Goal: Check status: Check status

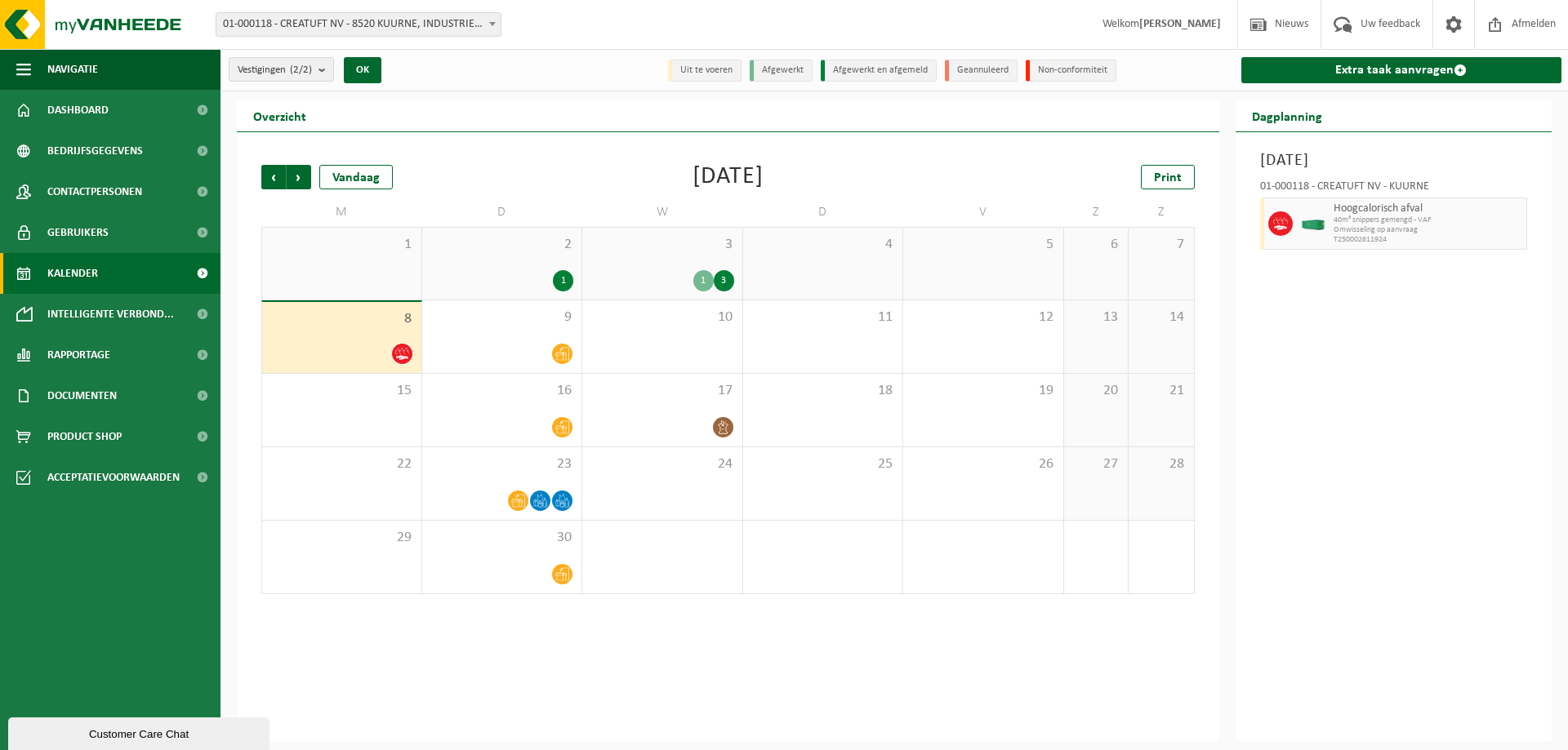
click at [252, 176] on div "Vorige Volgende Vandaag [DATE] Print M D W D V Z Z 1 2 1 3 1 3 4 5 6 7 8 9 10 1…" at bounding box center [728, 437] width 983 height 610
click at [280, 178] on span "Vorige" at bounding box center [273, 177] width 24 height 24
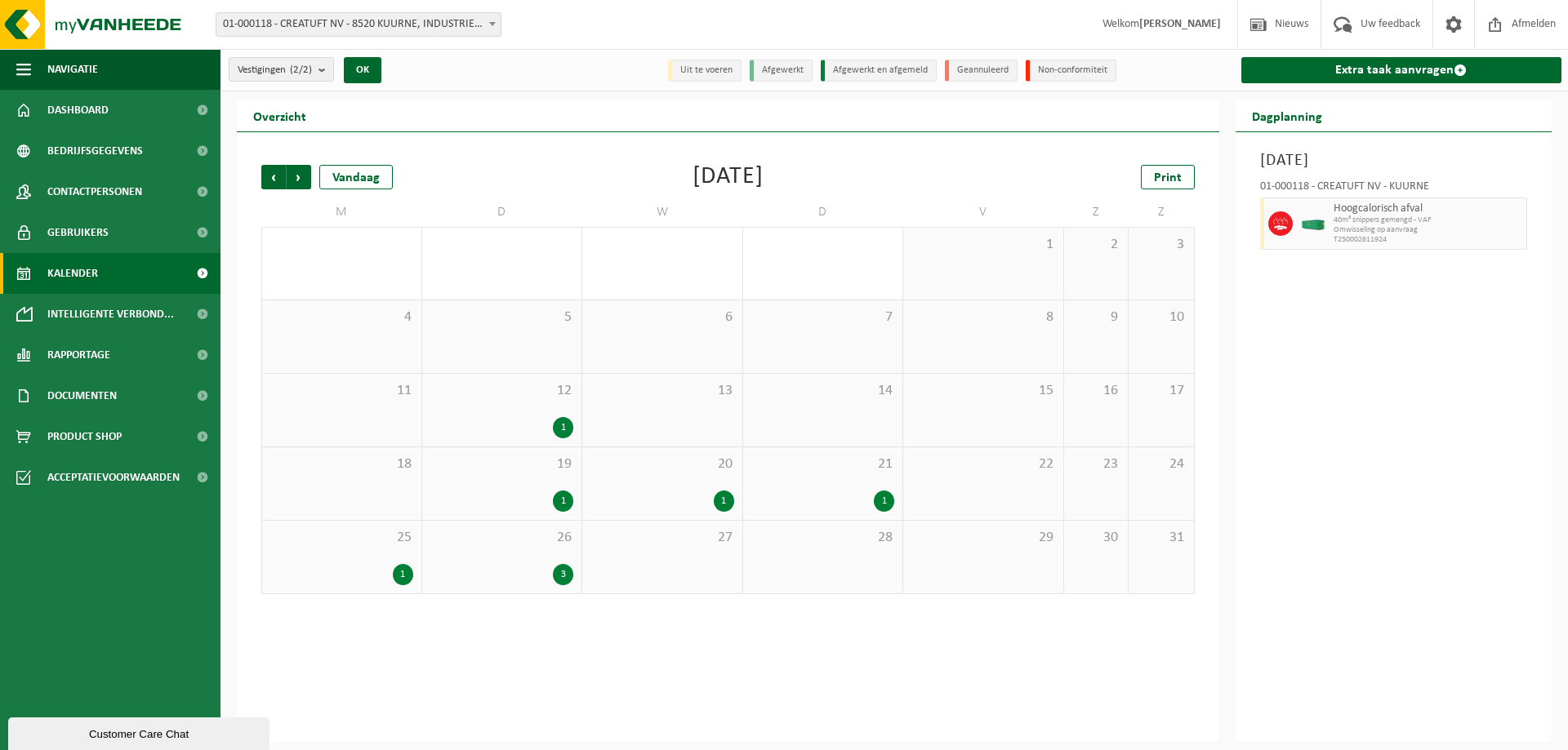
click at [683, 491] on div "1" at bounding box center [663, 501] width 144 height 21
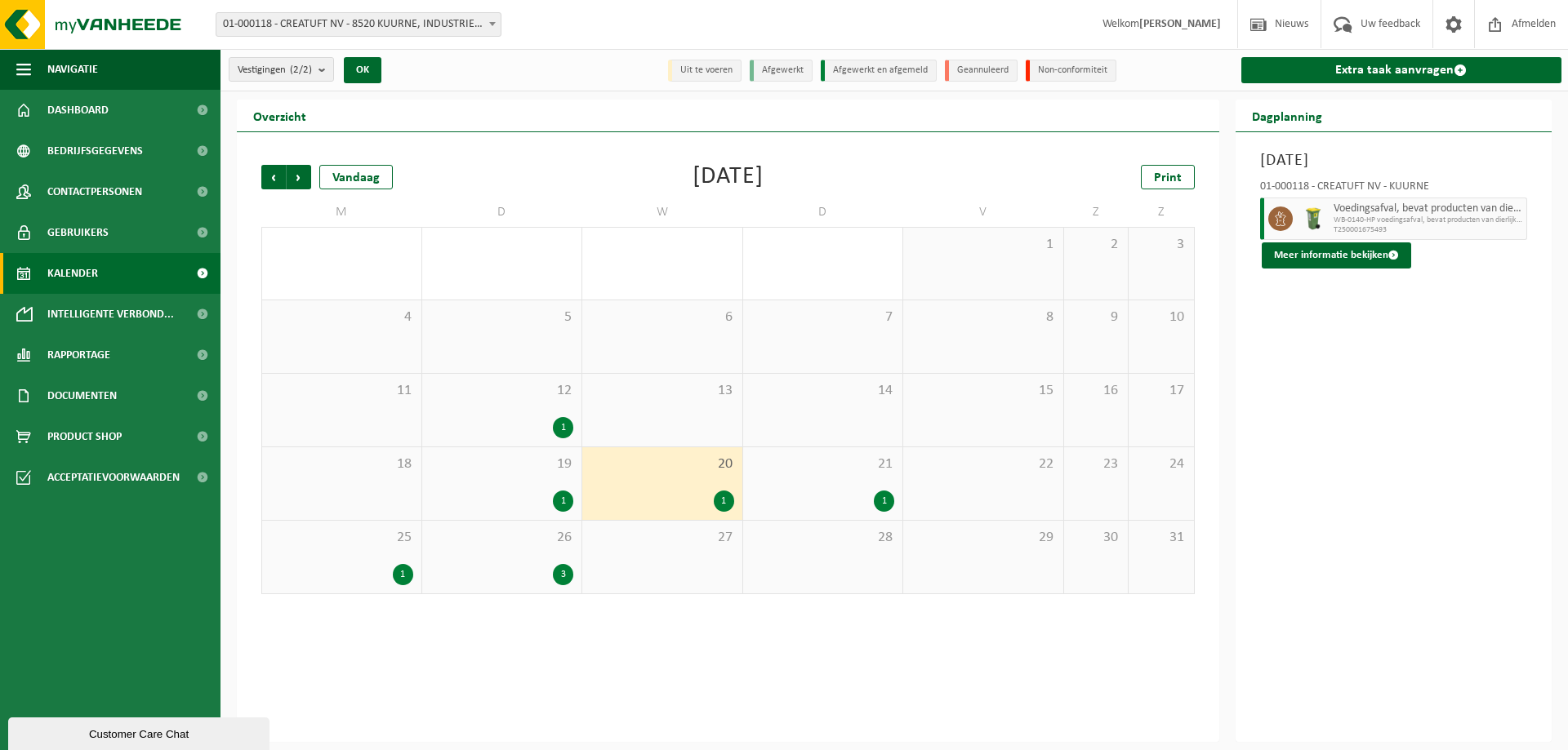
click at [1421, 216] on span "WB-0140-HP voedingsafval, bevat producten van dierlijke oors" at bounding box center [1428, 220] width 189 height 10
click at [1386, 264] on button "Meer informatie bekijken" at bounding box center [1336, 256] width 149 height 26
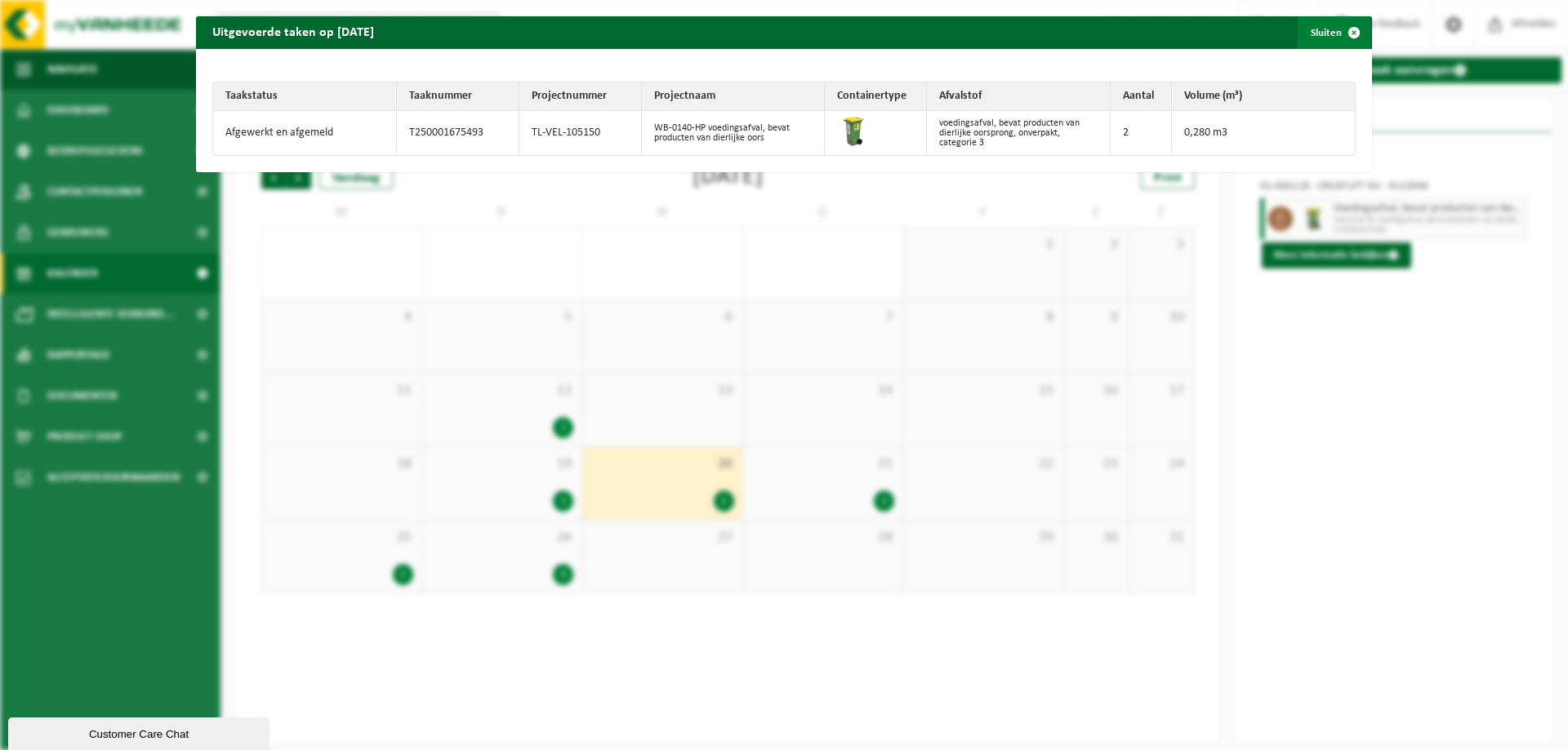
click at [1344, 34] on span "button" at bounding box center [1354, 33] width 33 height 33
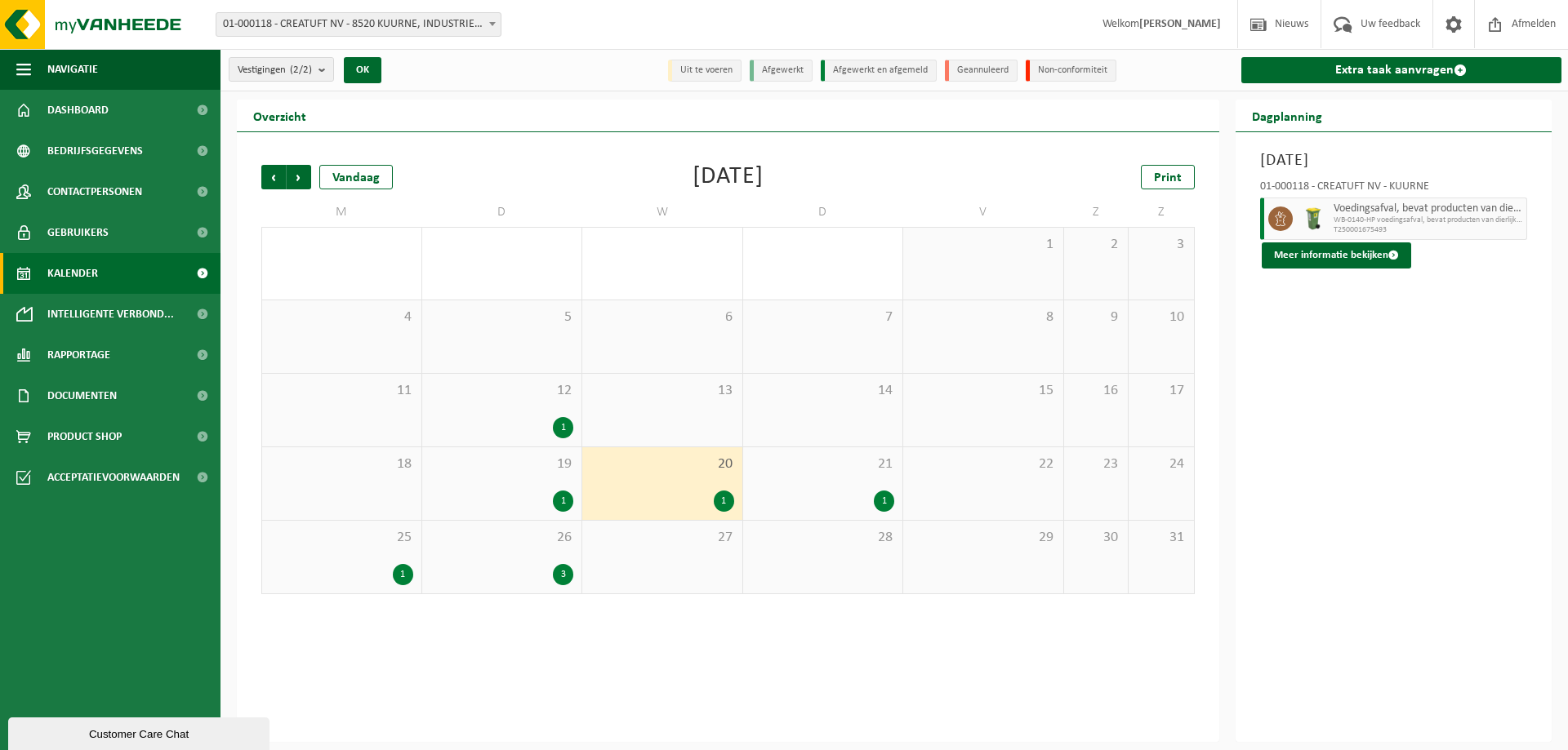
click at [513, 562] on div "26 3" at bounding box center [502, 558] width 160 height 73
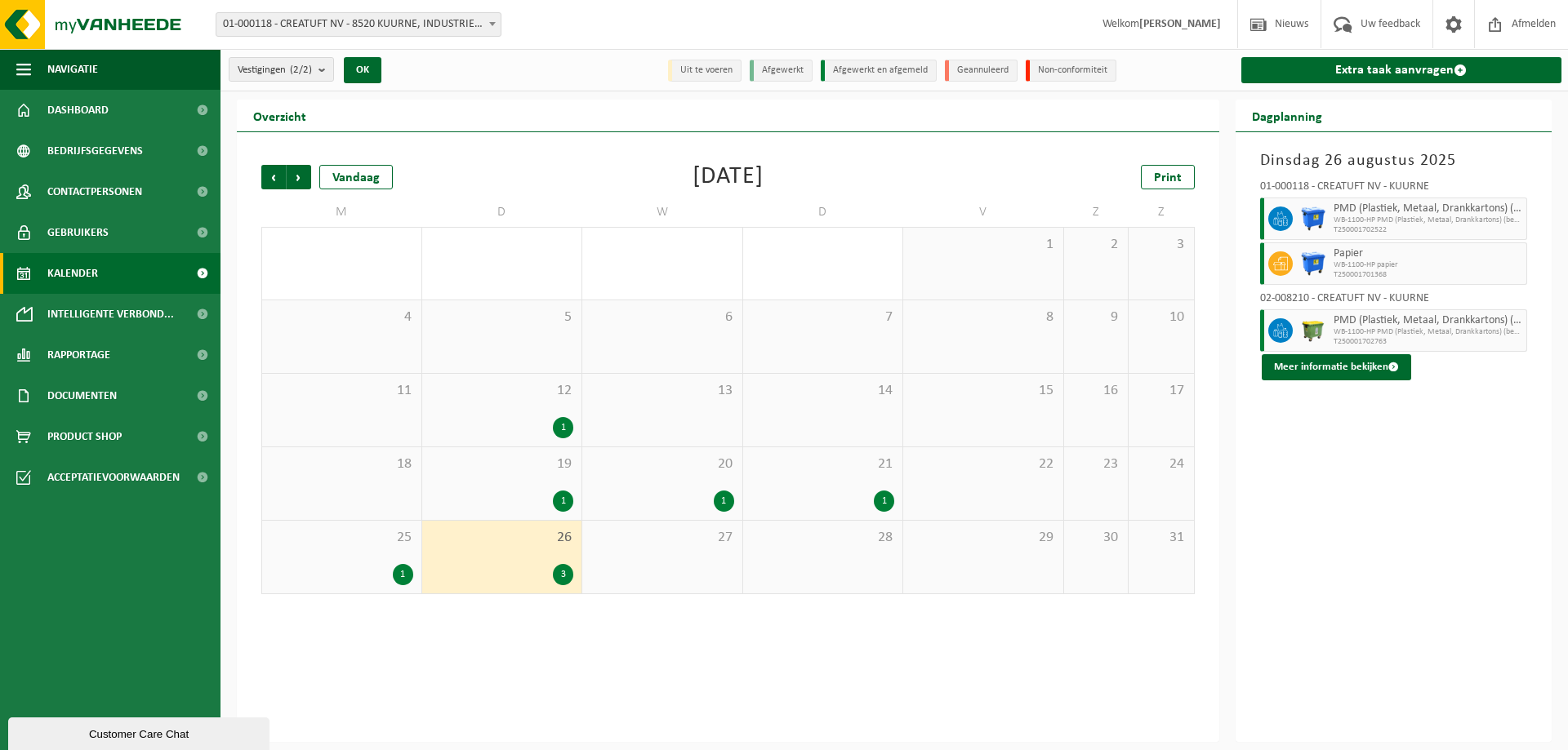
click at [832, 482] on div "21 1" at bounding box center [823, 484] width 160 height 73
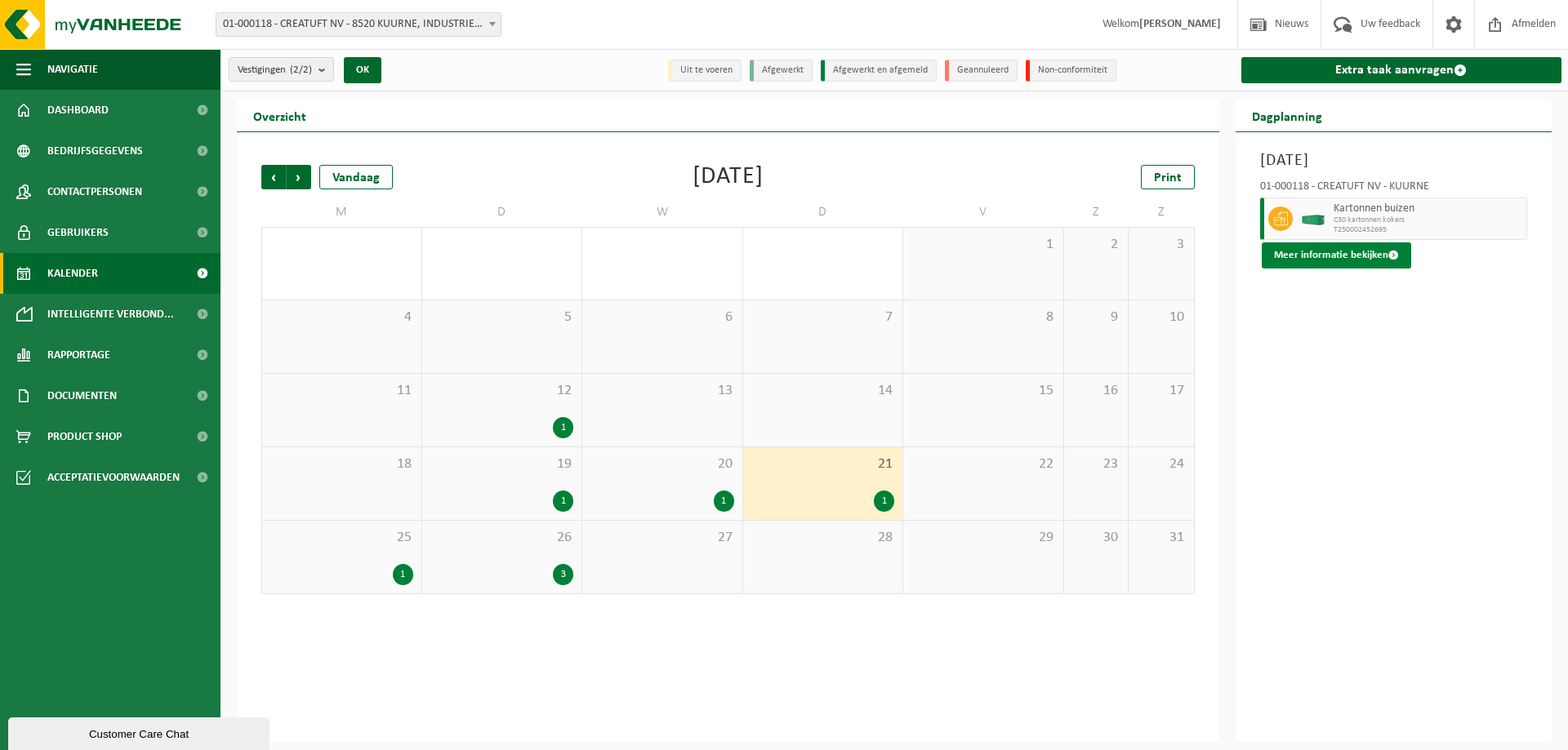
click at [1361, 258] on button "Meer informatie bekijken" at bounding box center [1336, 256] width 149 height 26
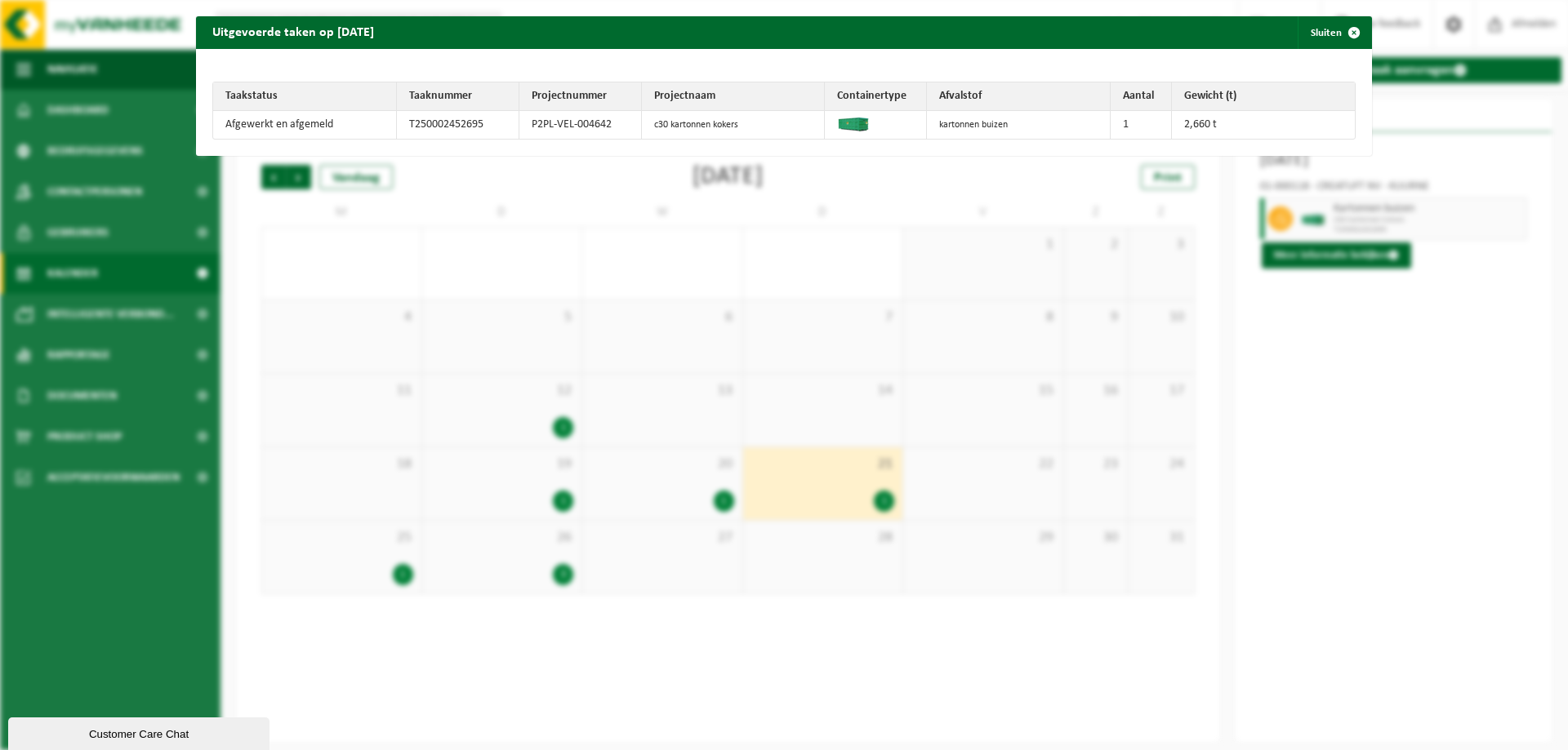
click at [463, 683] on div "Uitgevoerde taken op [DATE] Sluiten Taakstatus Taaknummer Projectnummer Project…" at bounding box center [784, 375] width 1568 height 750
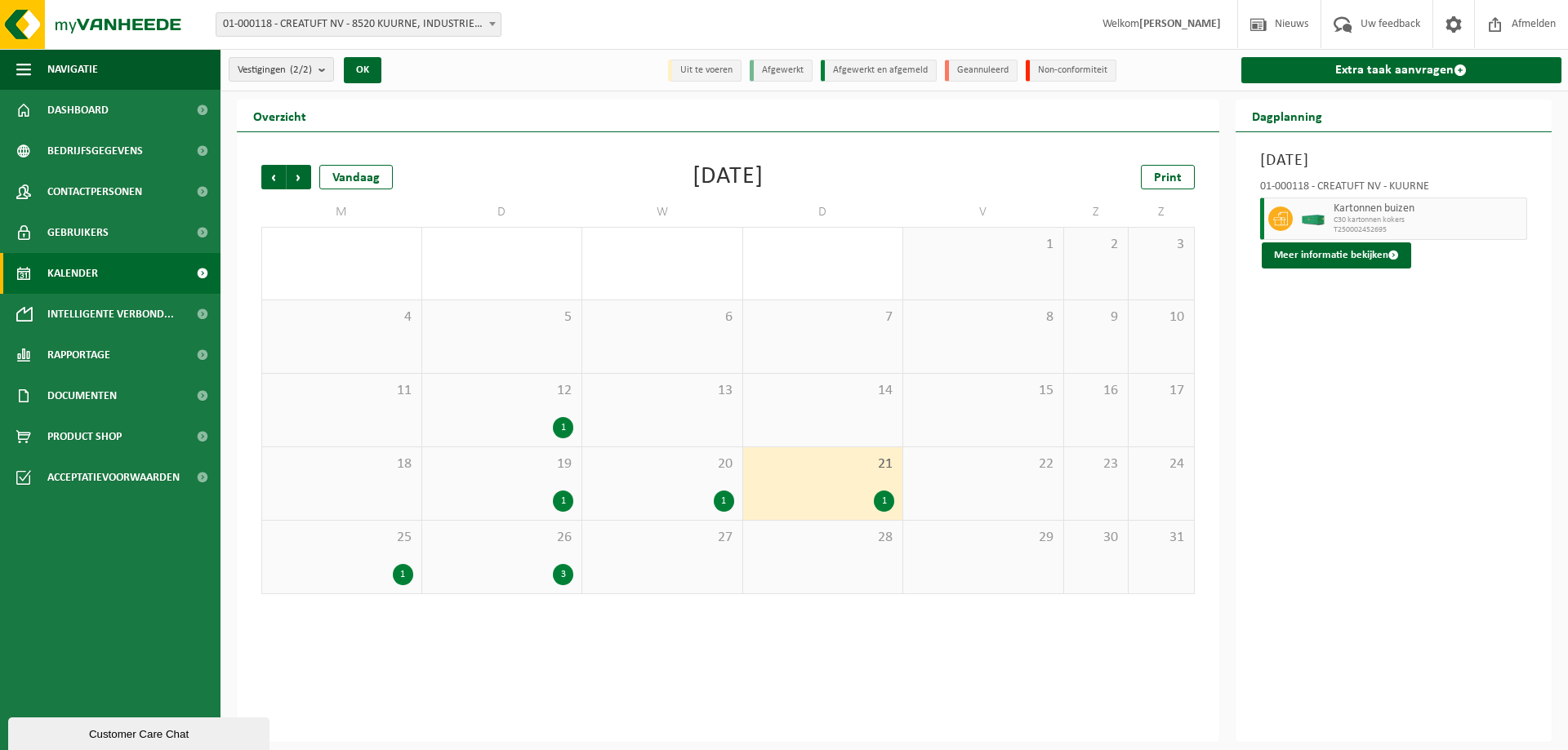
click at [320, 571] on div "1" at bounding box center [342, 575] width 143 height 21
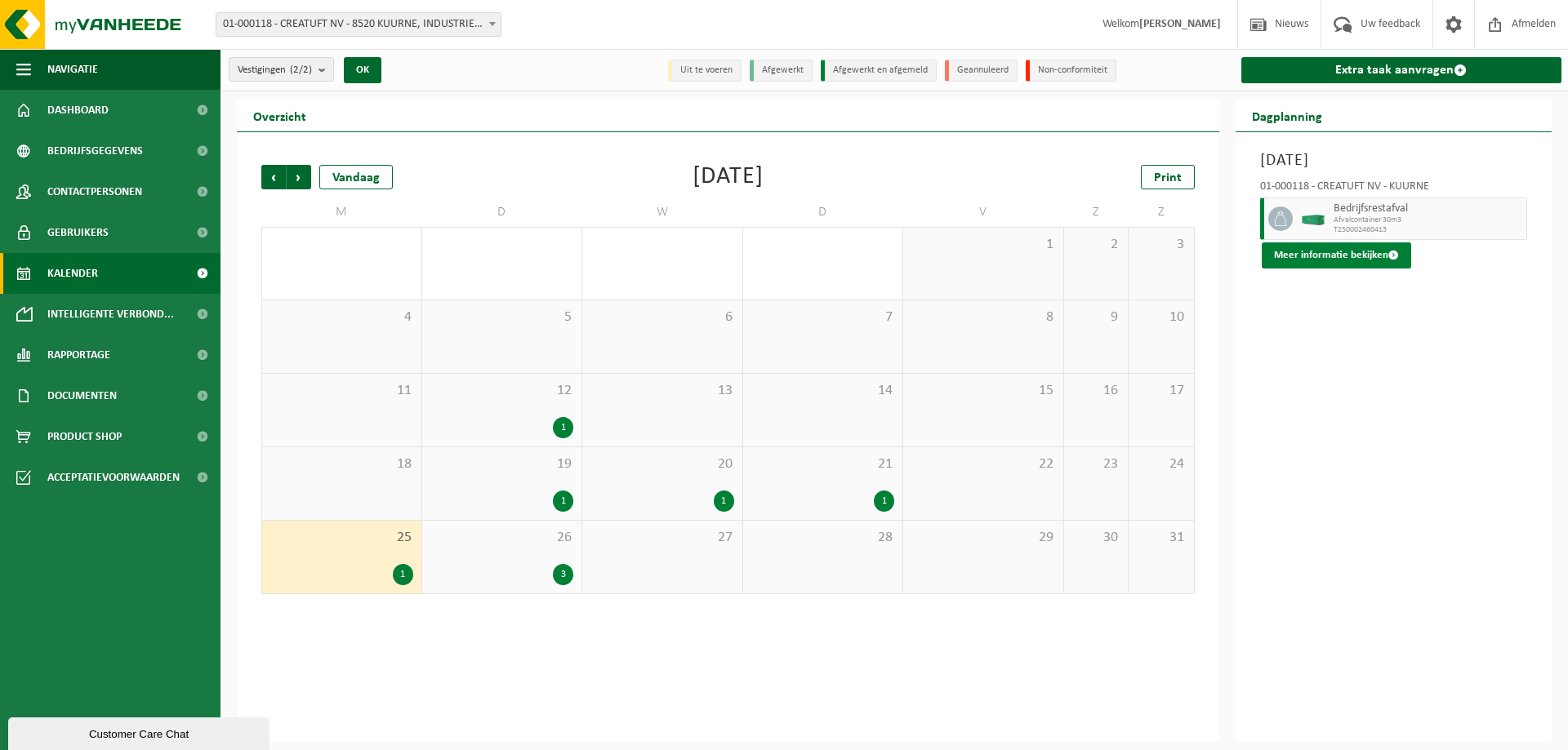
click at [1362, 253] on button "Meer informatie bekijken" at bounding box center [1336, 256] width 149 height 26
